Goal: Task Accomplishment & Management: Use online tool/utility

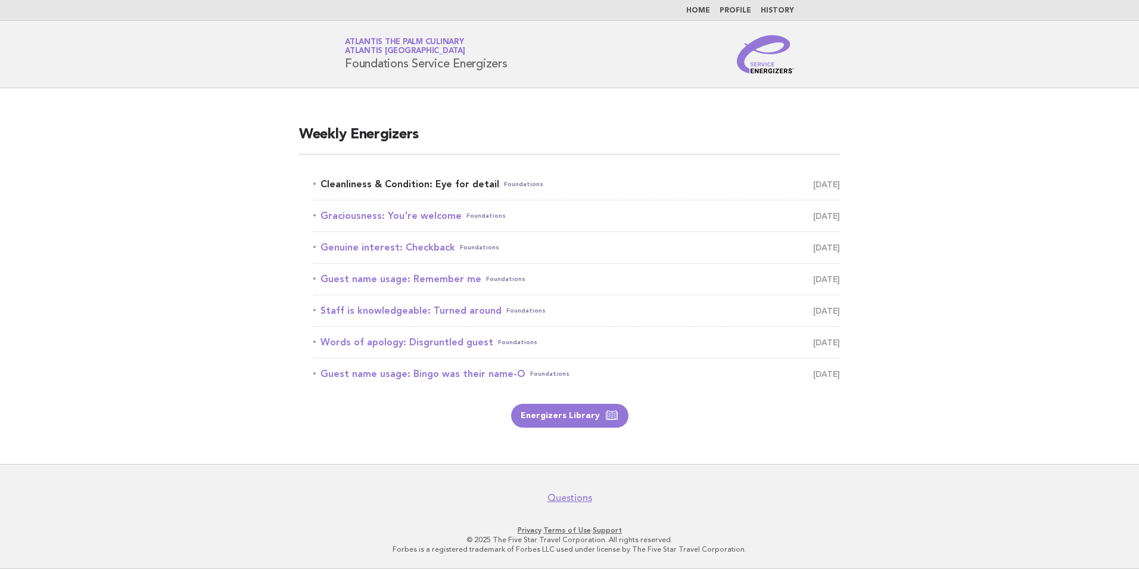
click at [461, 184] on link "Cleanliness & Condition: Eye for detail Foundations October 6" at bounding box center [576, 184] width 527 height 17
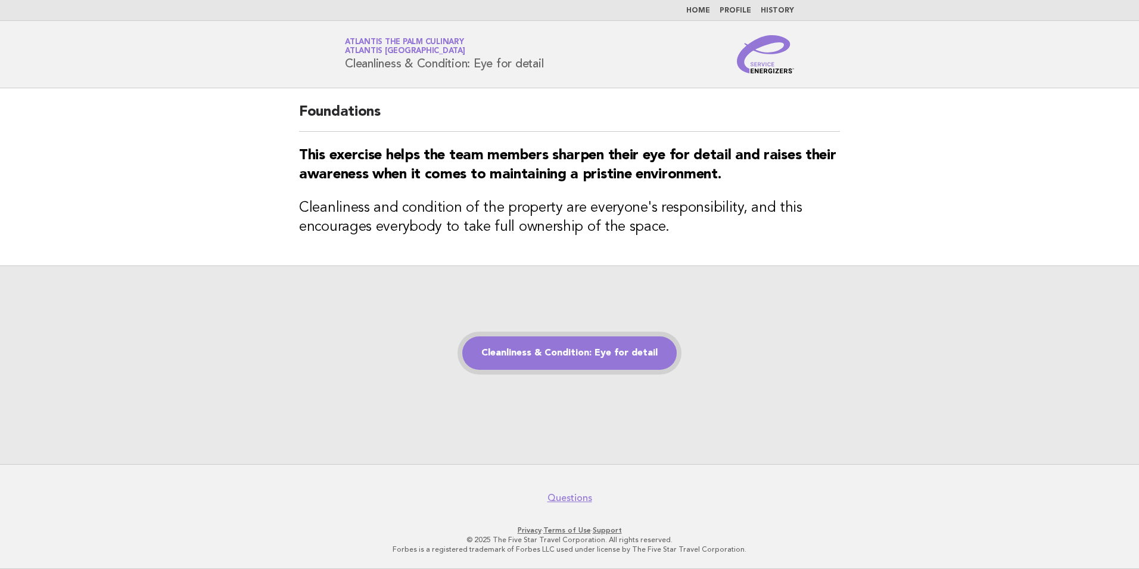
click at [633, 346] on link "Cleanliness & Condition: Eye for detail" at bounding box center [569, 352] width 215 height 33
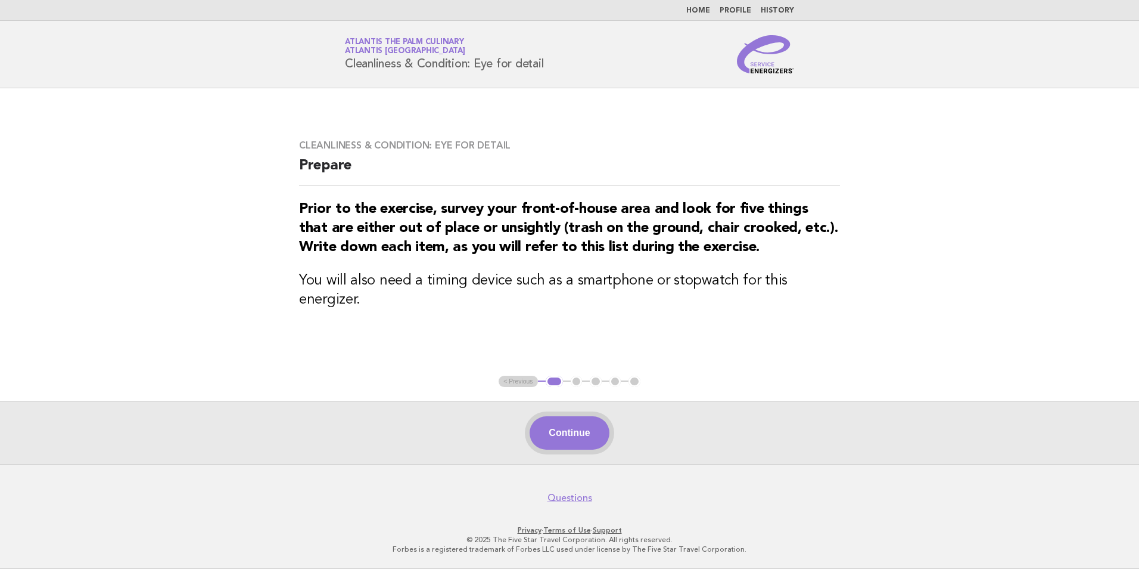
click at [537, 424] on button "Continue" at bounding box center [569, 432] width 79 height 33
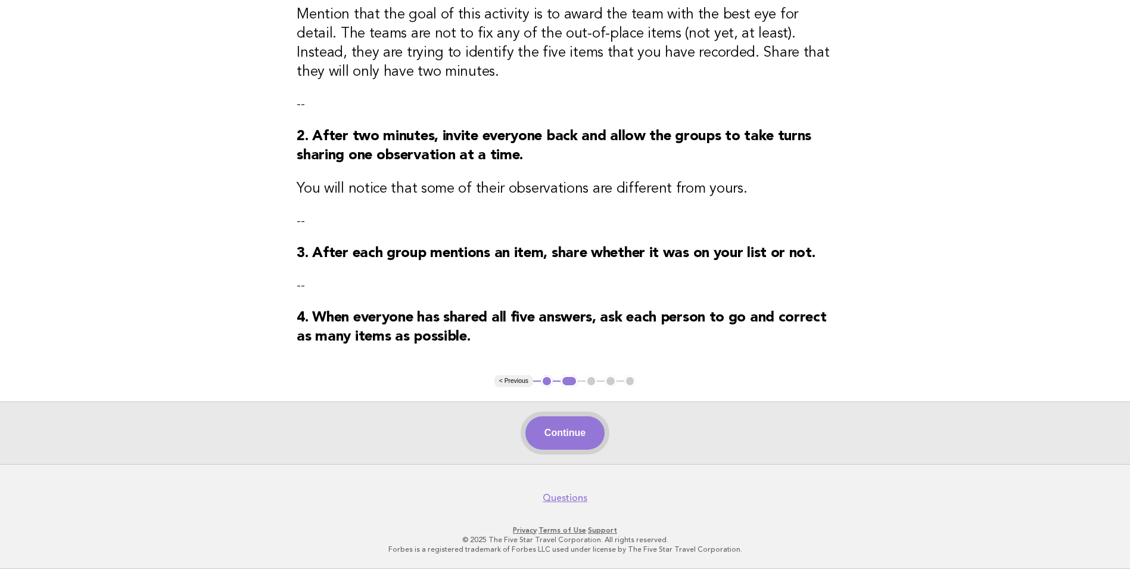
click at [601, 425] on button "Continue" at bounding box center [565, 432] width 79 height 33
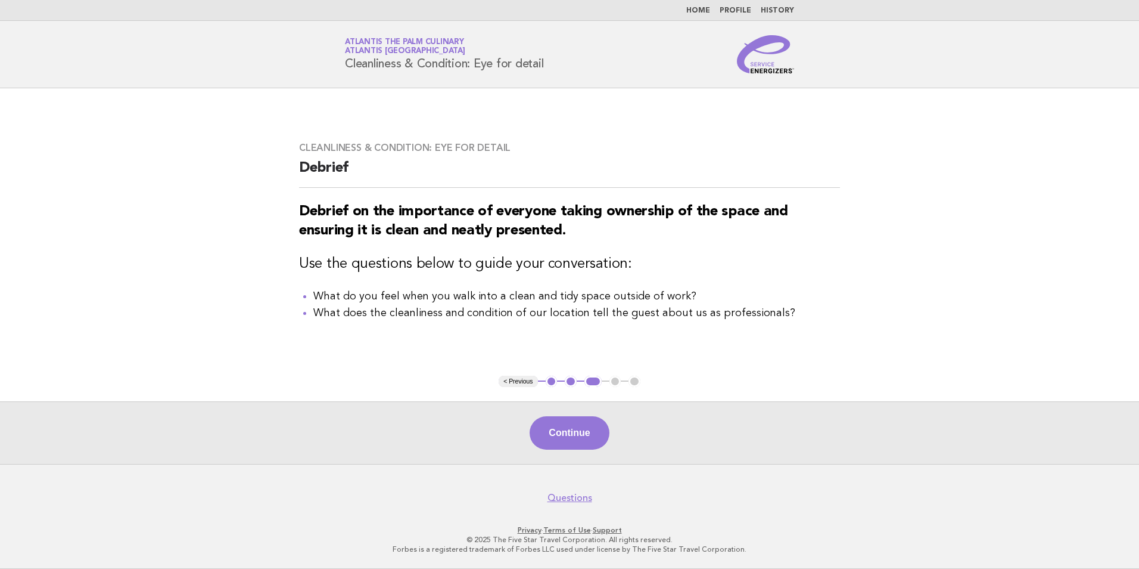
click at [586, 405] on div "Continue" at bounding box center [569, 432] width 1139 height 63
click at [586, 407] on div "Continue" at bounding box center [569, 432] width 1139 height 63
click at [589, 428] on button "Continue" at bounding box center [569, 432] width 79 height 33
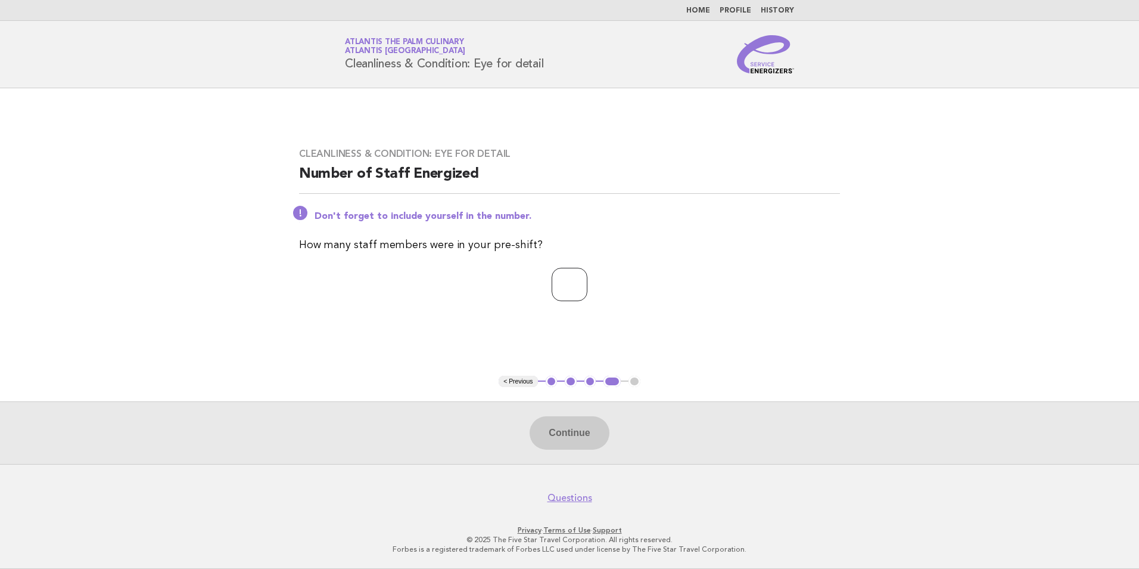
click at [569, 278] on input "number" at bounding box center [570, 284] width 36 height 33
type input "**"
drag, startPoint x: 571, startPoint y: 408, endPoint x: 558, endPoint y: 420, distance: 17.3
click at [571, 418] on div "Continue" at bounding box center [569, 432] width 1139 height 63
click at [558, 421] on button "Continue" at bounding box center [569, 432] width 79 height 33
